Goal: Task Accomplishment & Management: Manage account settings

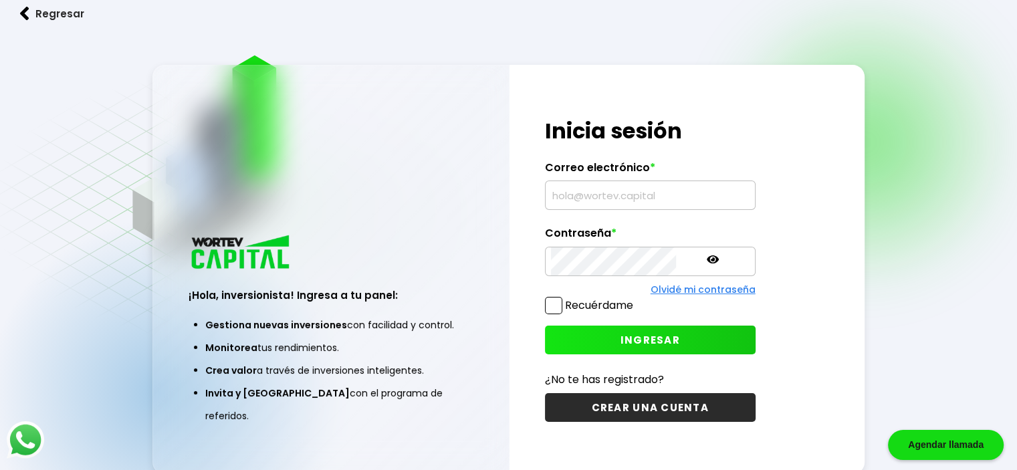
type input "[EMAIL_ADDRESS][DOMAIN_NAME]"
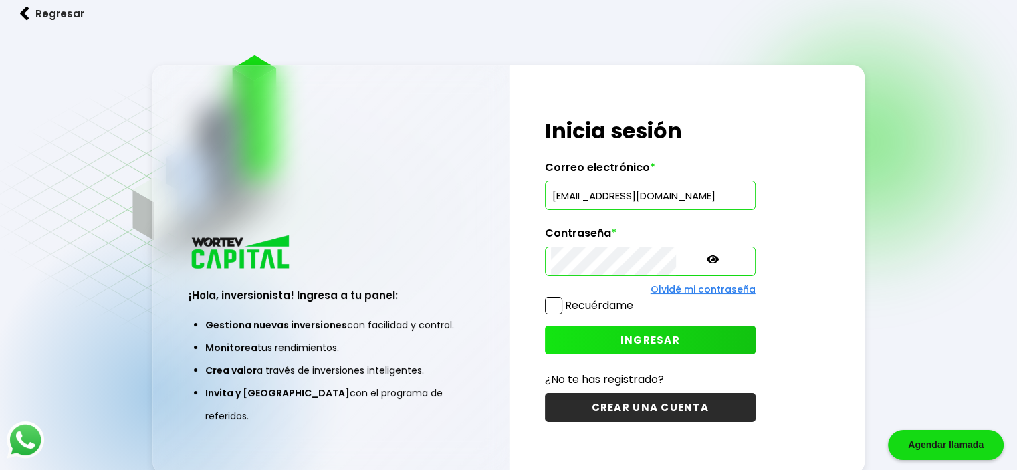
click at [621, 336] on span "INGRESAR" at bounding box center [651, 340] width 60 height 14
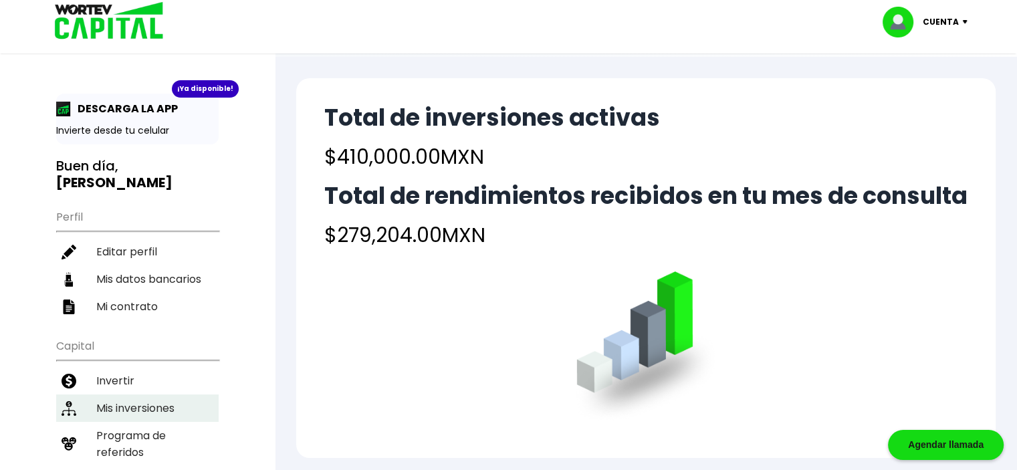
click at [130, 395] on li "Mis inversiones" at bounding box center [137, 408] width 162 height 27
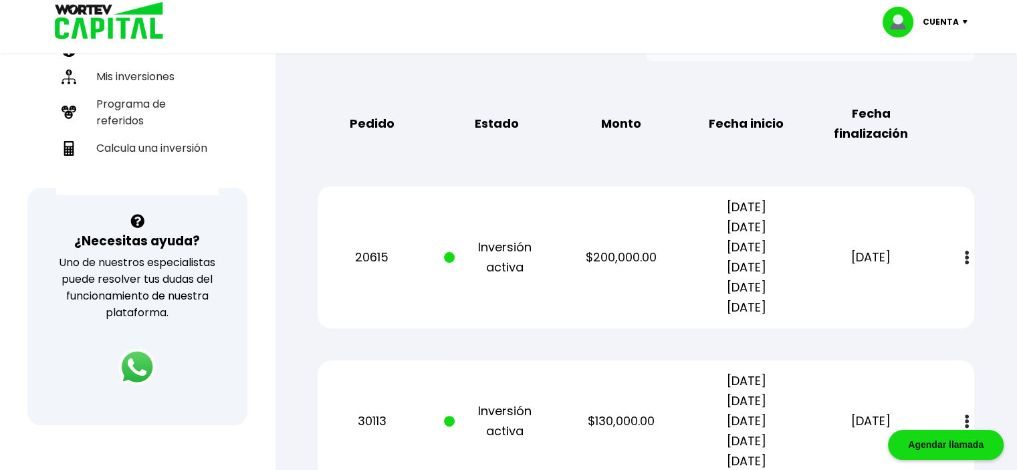
scroll to position [334, 0]
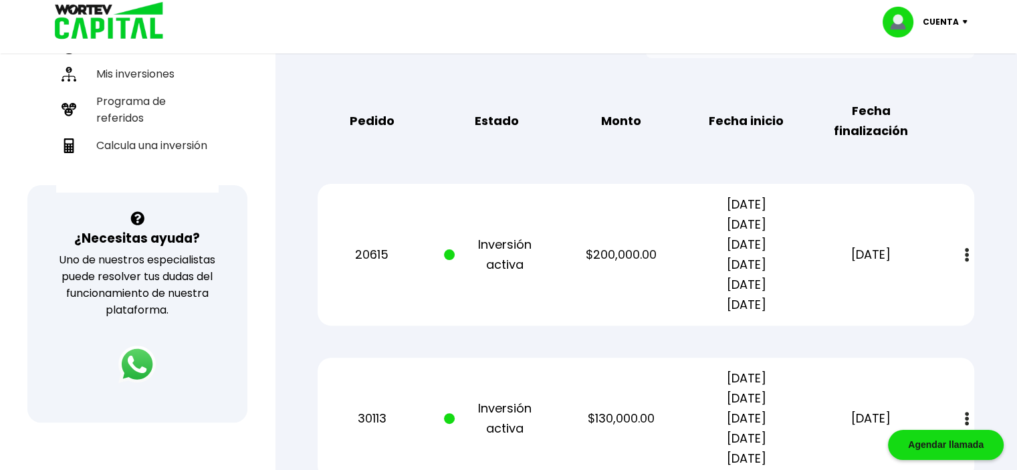
click at [971, 256] on button at bounding box center [967, 255] width 19 height 29
click at [978, 214] on div "Mis inversiones Como inversionista activo de WORTEV CAPITAL, apoyas el crecimie…" at bounding box center [645, 192] width 699 height 804
click at [999, 141] on div "Regresar Mis inversiones Como inversionista activo de WORTEV CAPITAL, apoyas el…" at bounding box center [646, 168] width 742 height 893
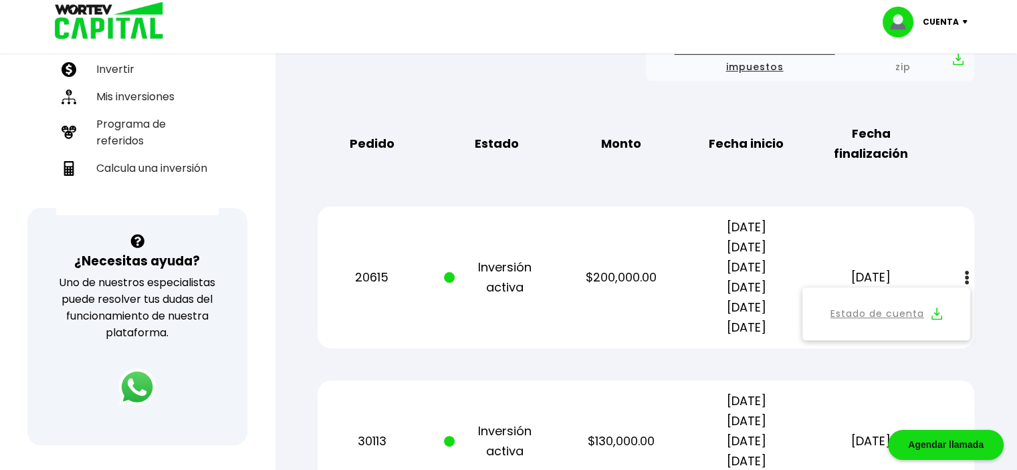
scroll to position [316, 0]
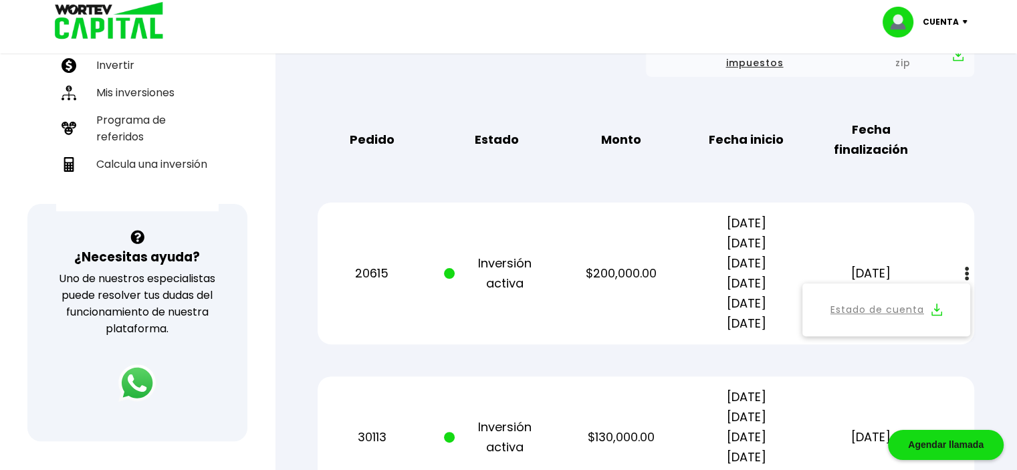
click at [998, 136] on div "Regresar Mis inversiones Como inversionista activo de WORTEV CAPITAL, apoyas el…" at bounding box center [646, 187] width 742 height 893
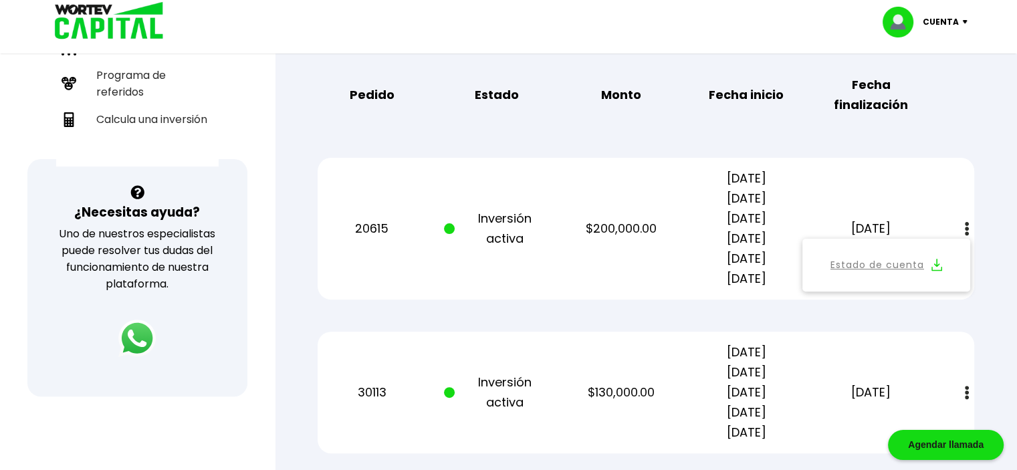
scroll to position [449, 0]
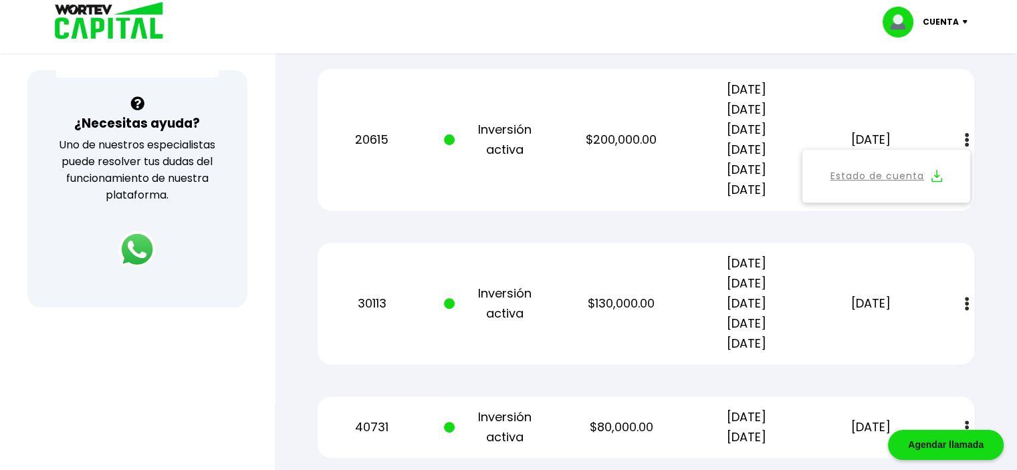
click at [1013, 114] on div "Regresar Mis inversiones Como inversionista activo de WORTEV CAPITAL, apoyas el…" at bounding box center [646, 53] width 742 height 893
